Goal: Information Seeking & Learning: Understand process/instructions

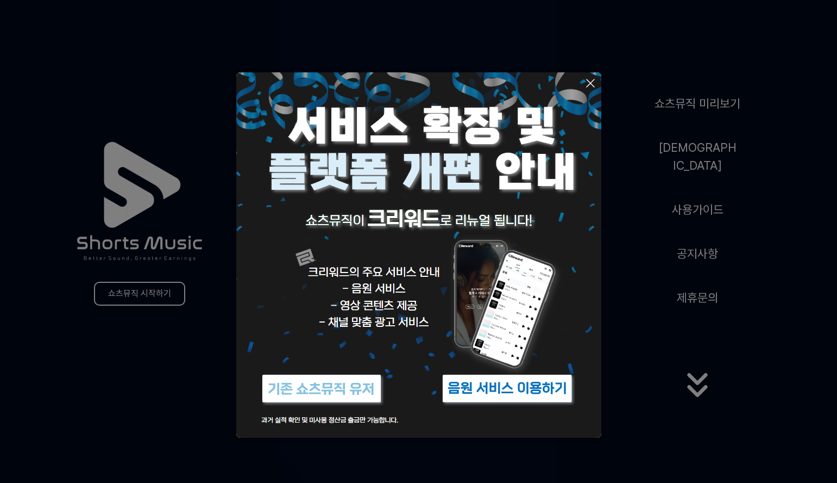
click at [494, 386] on img at bounding box center [508, 388] width 136 height 41
click at [594, 81] on icon at bounding box center [590, 83] width 13 height 13
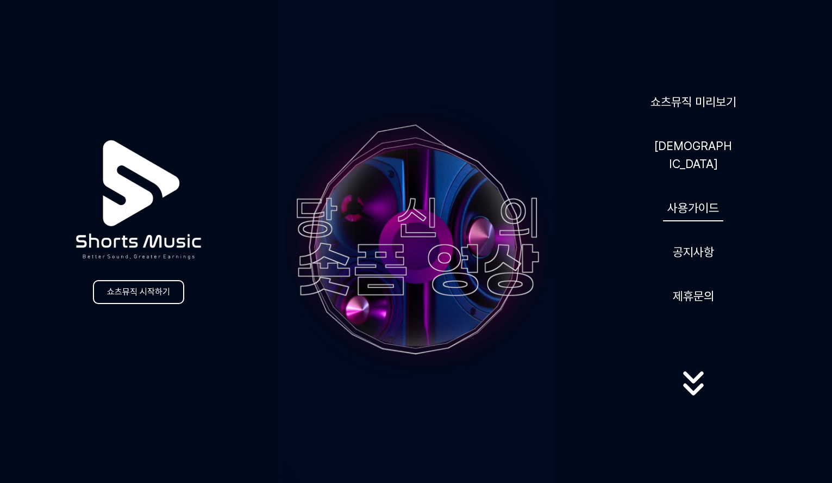
click at [699, 195] on link "사용가이드" at bounding box center [693, 208] width 60 height 27
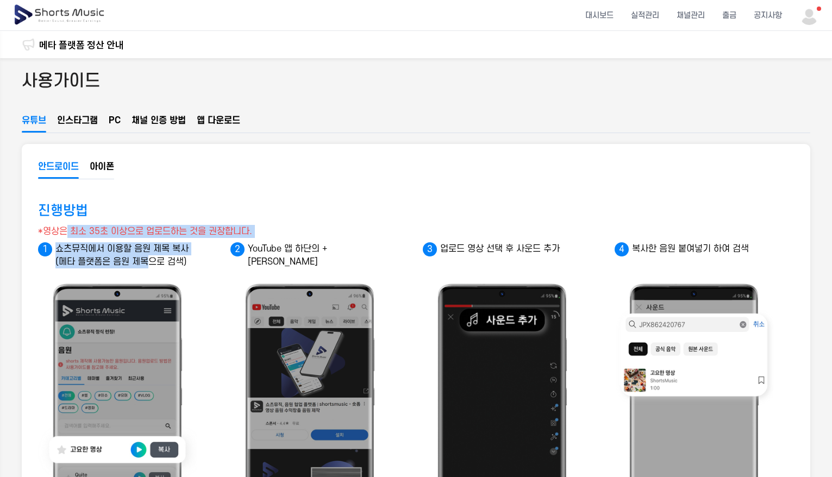
drag, startPoint x: 65, startPoint y: 228, endPoint x: 152, endPoint y: 262, distance: 94.0
click at [152, 262] on p "쇼츠뮤직에서 이용할 음원 제목 복사 (메타 플랫폼은 음원 제목으로 검색)" at bounding box center [119, 255] width 163 height 26
drag, startPoint x: 172, startPoint y: 266, endPoint x: 80, endPoint y: 221, distance: 102.1
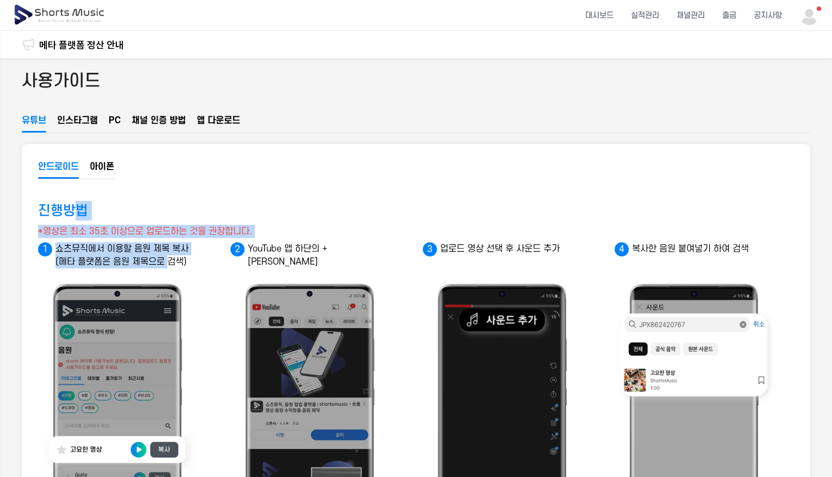
click at [80, 221] on div "진행방법 *영상은 최소 35초 이상으로 업로드하는 것을 권장합니다." at bounding box center [416, 216] width 756 height 30
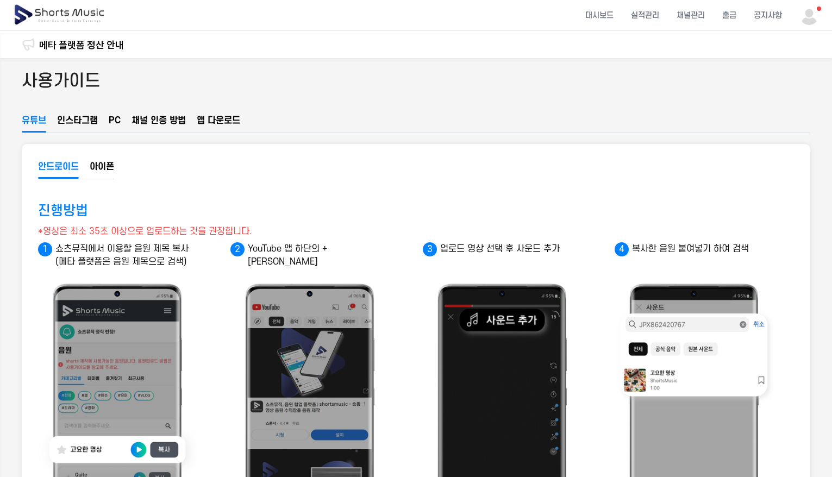
click at [85, 118] on button "인스타그램" at bounding box center [77, 123] width 41 height 18
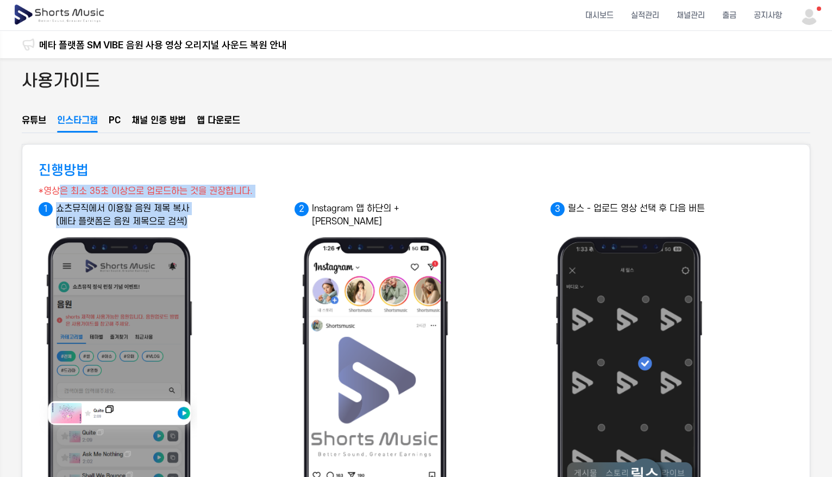
drag, startPoint x: 74, startPoint y: 187, endPoint x: 208, endPoint y: 221, distance: 137.9
click at [134, 217] on p "쇼츠뮤직에서 이용할 음원 제목 복사 (메타 플랫폼은 음원 제목으로 검색)" at bounding box center [120, 215] width 163 height 26
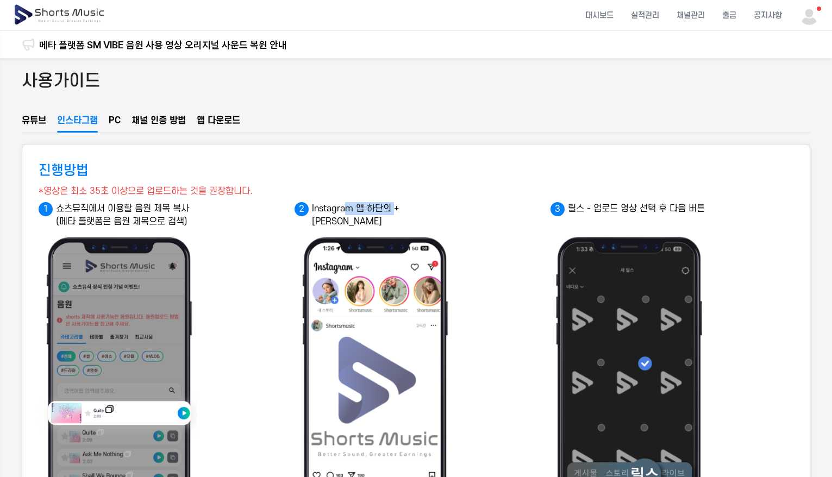
drag, startPoint x: 344, startPoint y: 216, endPoint x: 438, endPoint y: 211, distance: 94.1
click at [436, 211] on li "Instagram 앱 하단의 + [PERSON_NAME]" at bounding box center [416, 366] width 243 height 329
click at [367, 208] on p "Instagram 앱 하단의 + [PERSON_NAME]" at bounding box center [376, 215] width 163 height 26
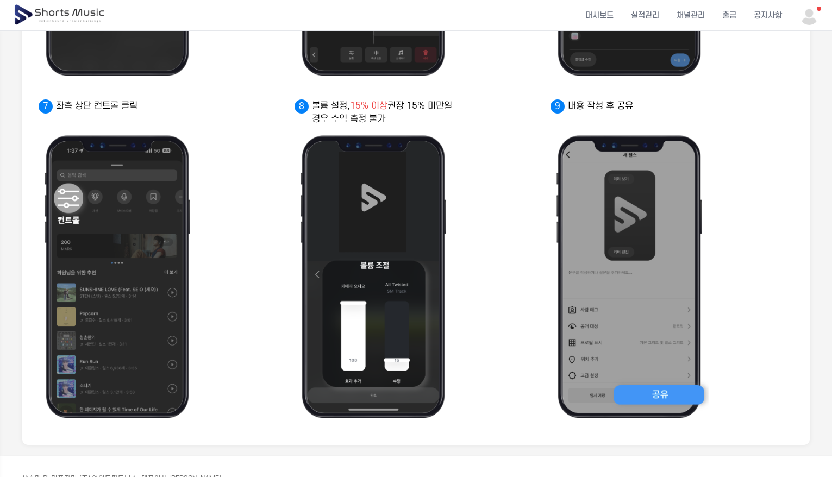
scroll to position [310, 0]
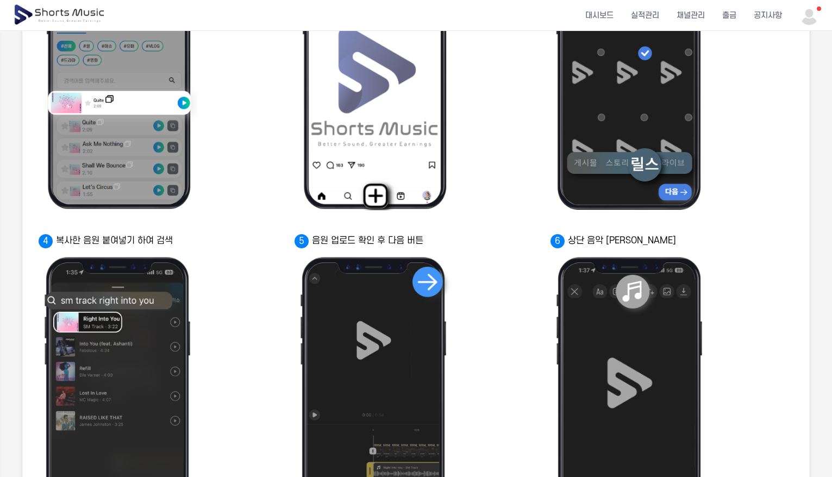
drag, startPoint x: 516, startPoint y: 398, endPoint x: 484, endPoint y: 256, distance: 145.9
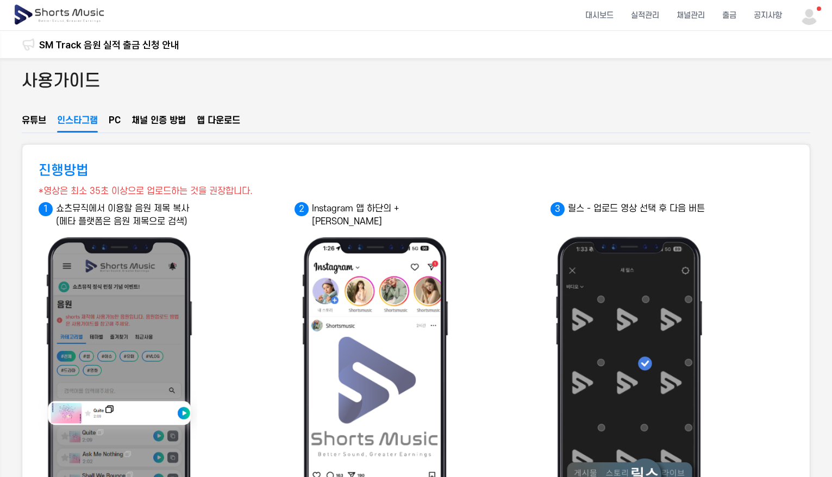
click at [120, 120] on button "PC" at bounding box center [115, 123] width 12 height 18
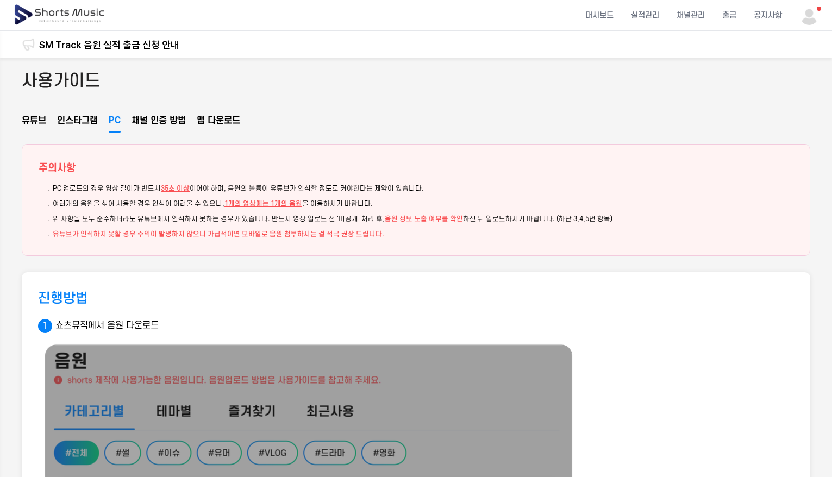
click at [177, 122] on button "채널 인증 방법" at bounding box center [159, 123] width 54 height 18
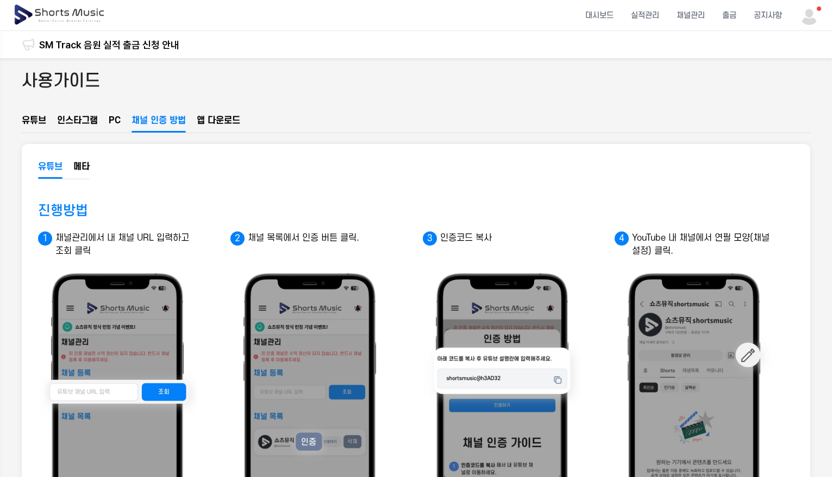
drag, startPoint x: 396, startPoint y: 309, endPoint x: 384, endPoint y: 116, distance: 193.9
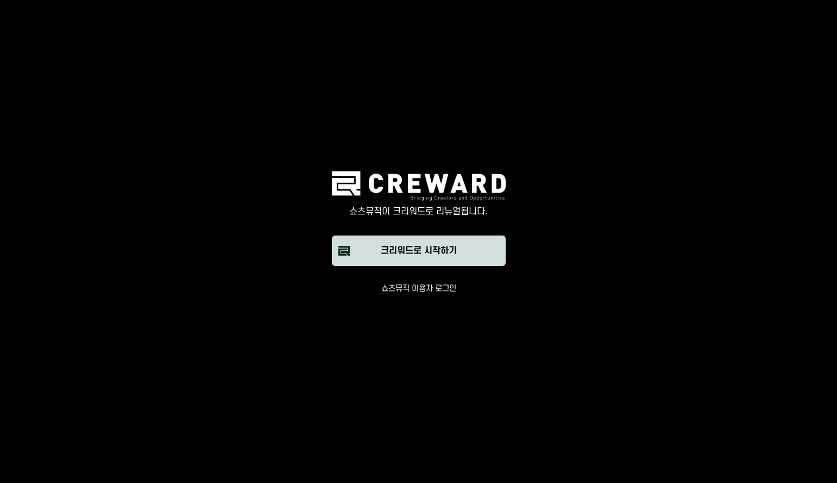
click at [420, 250] on div "크리워드로 시작하기" at bounding box center [419, 250] width 76 height 13
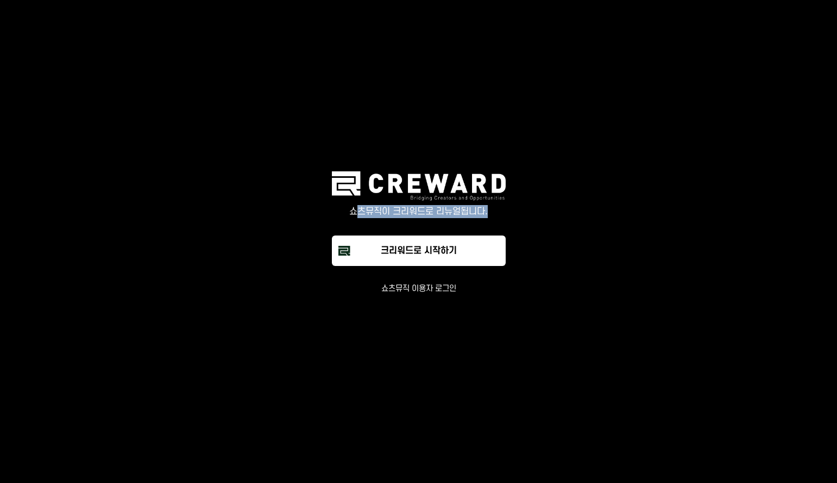
drag, startPoint x: 360, startPoint y: 210, endPoint x: 490, endPoint y: 207, distance: 129.4
click at [490, 207] on p "쇼츠뮤직이 크리워드로 리뉴얼됩니다." at bounding box center [419, 211] width 174 height 13
click at [492, 215] on p "쇼츠뮤직이 크리워드로 리뉴얼됩니다." at bounding box center [419, 211] width 174 height 13
click at [438, 209] on p "쇼츠뮤직이 크리워드로 리뉴얼됩니다." at bounding box center [419, 211] width 174 height 13
